Goal: Transaction & Acquisition: Purchase product/service

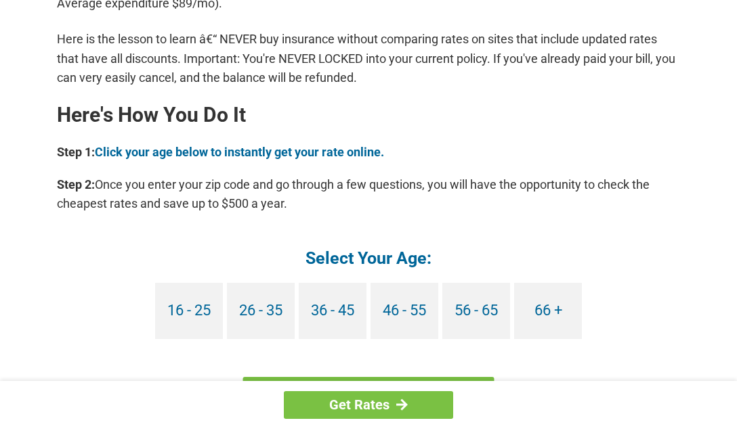
scroll to position [1151, 0]
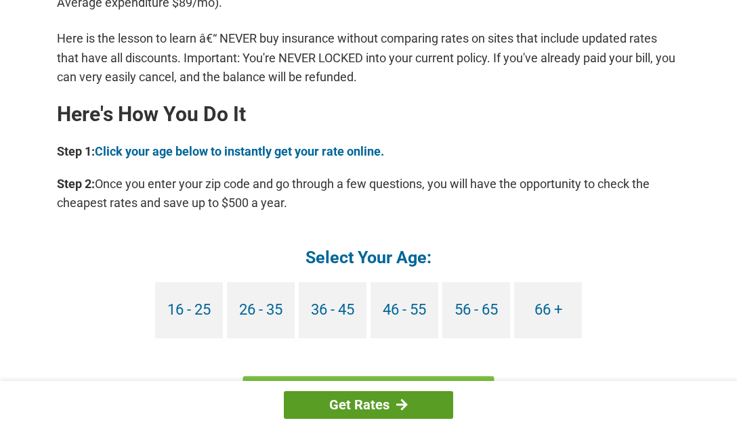
click at [337, 396] on link "Get Rates" at bounding box center [368, 405] width 169 height 28
